Goal: Navigation & Orientation: Find specific page/section

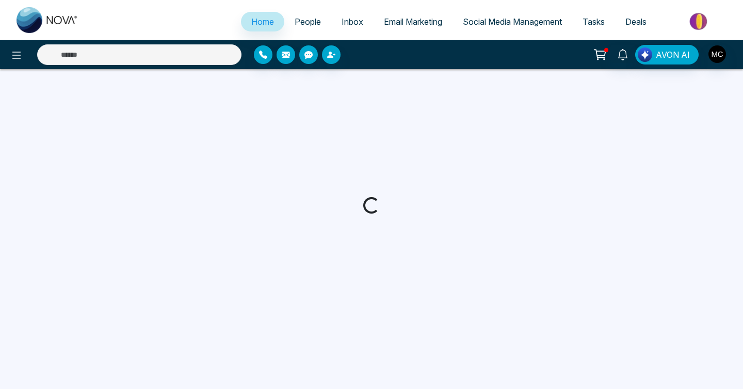
click at [297, 20] on span "People" at bounding box center [307, 22] width 26 height 10
select select "*"
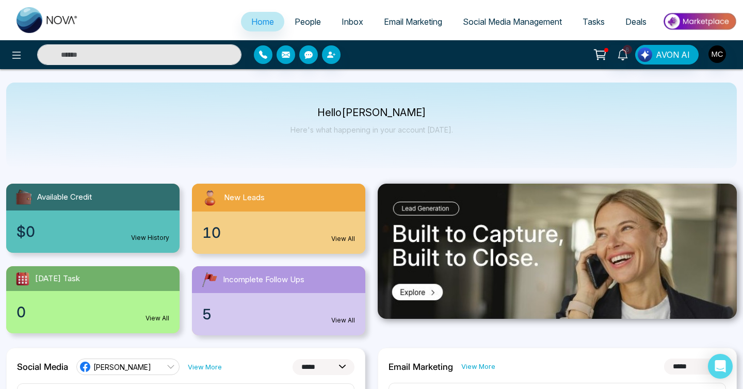
click at [301, 25] on span "People" at bounding box center [307, 22] width 26 height 10
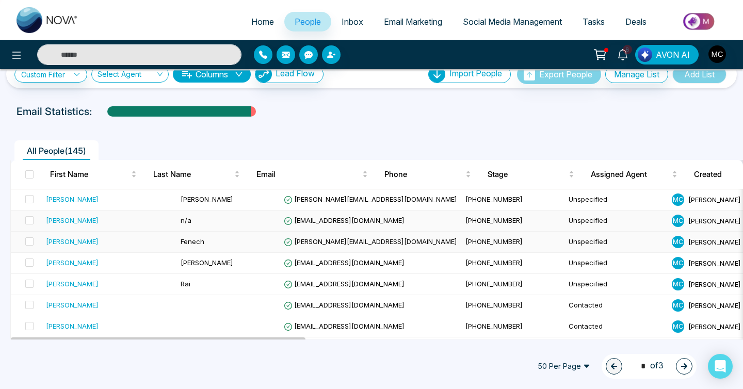
scroll to position [94, 0]
